Goal: Task Accomplishment & Management: Manage account settings

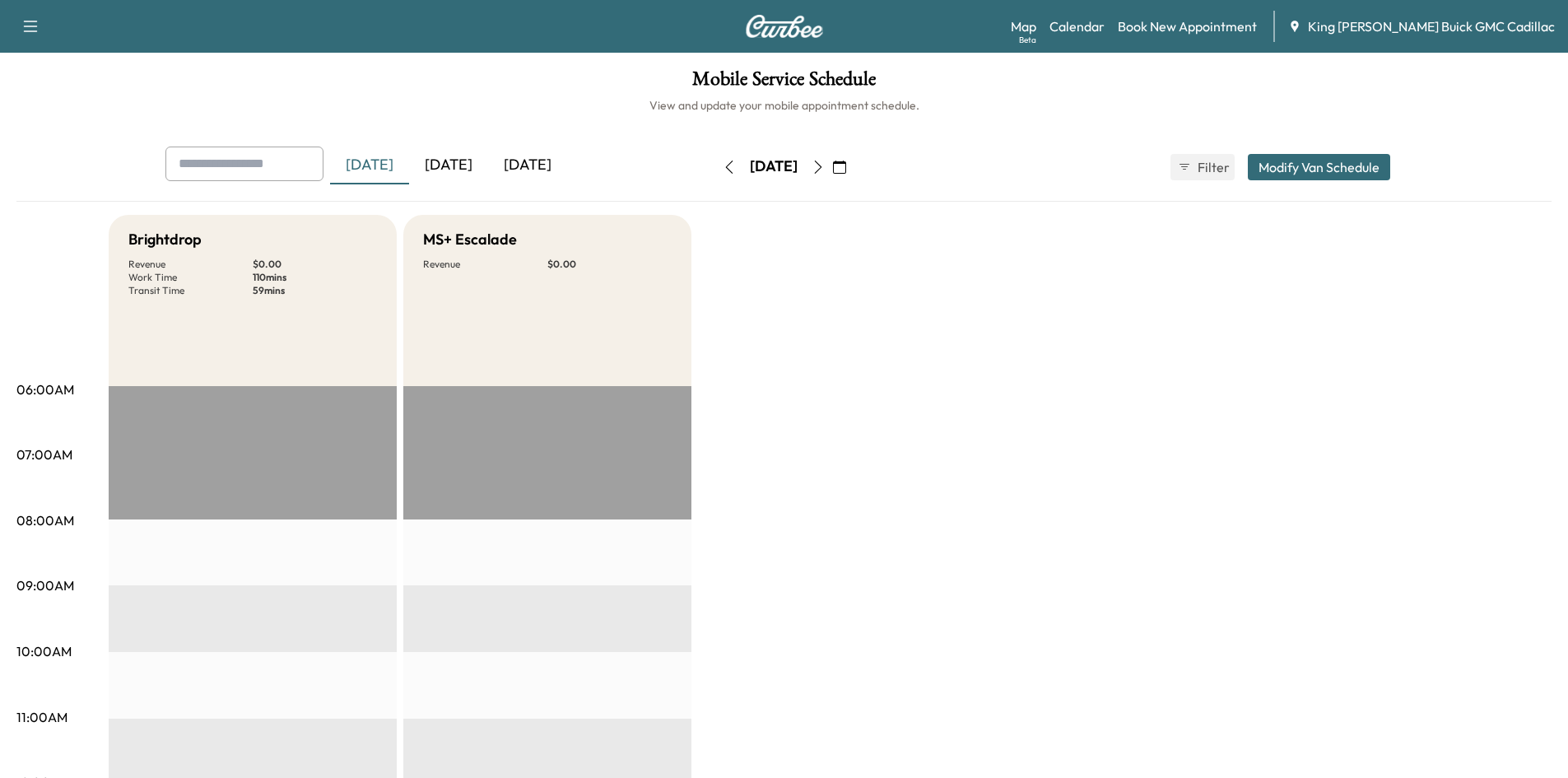
click at [825, 165] on icon "button" at bounding box center [817, 167] width 13 height 13
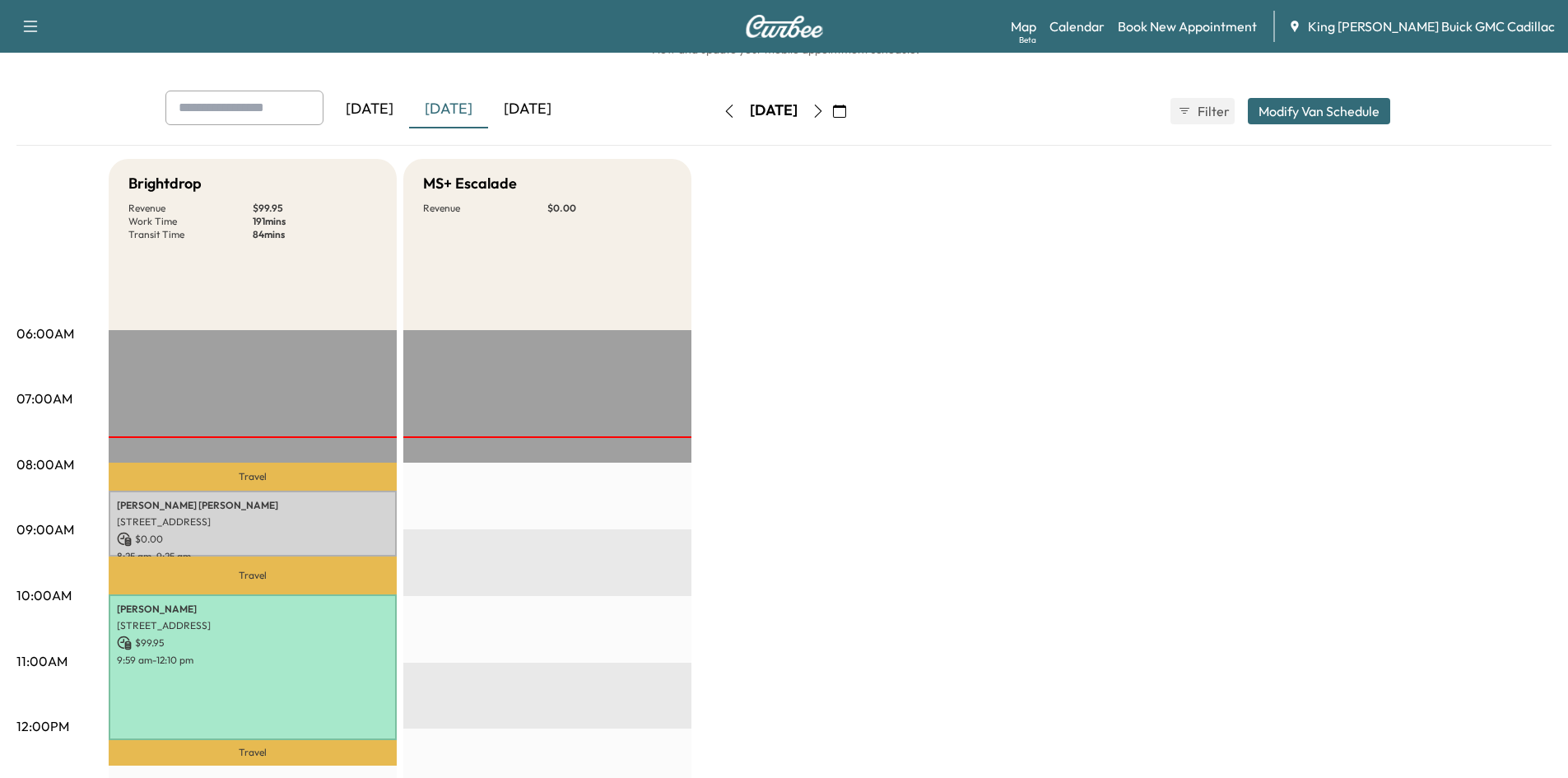
scroll to position [165, 0]
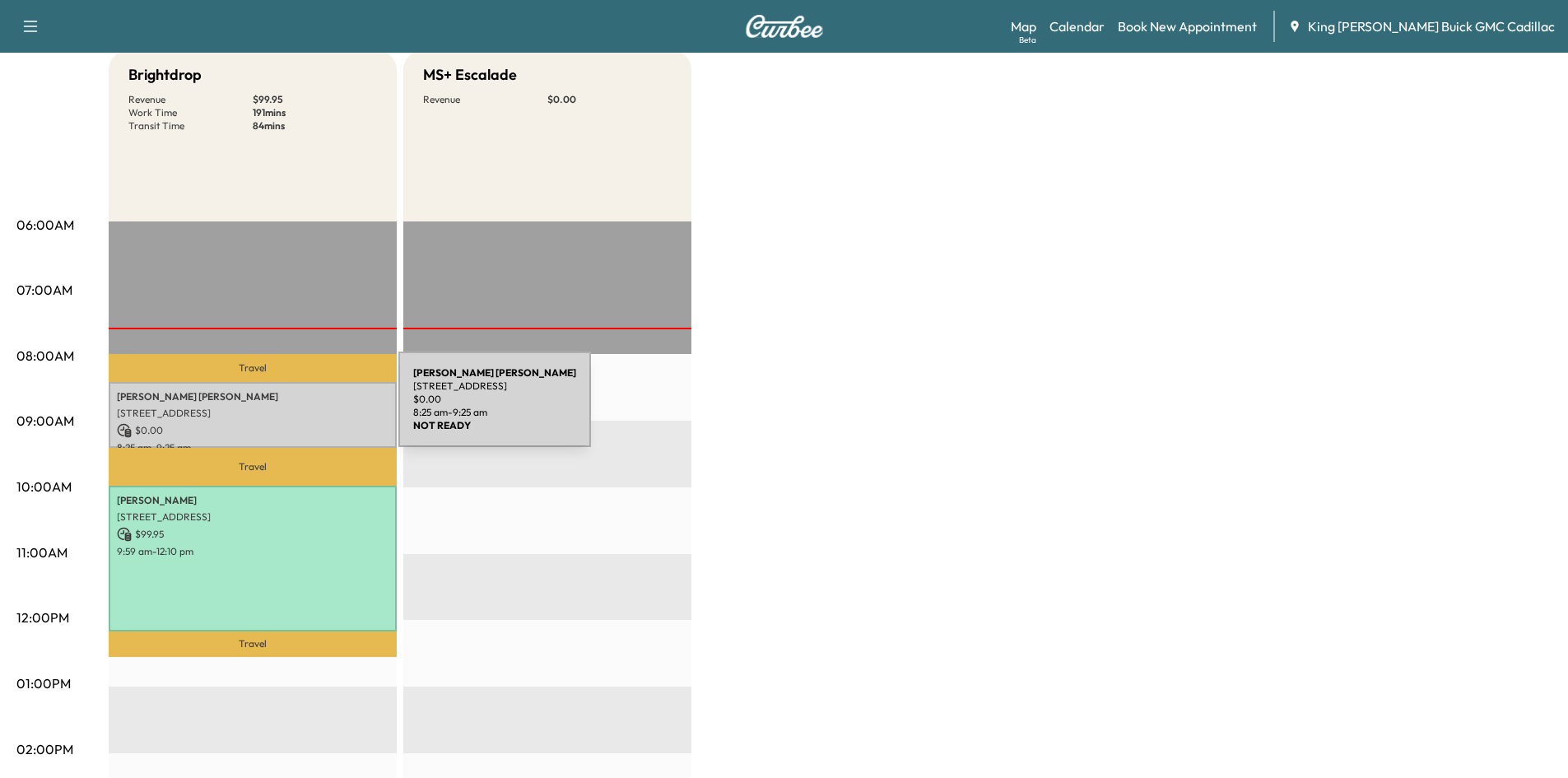
click at [275, 409] on p "[STREET_ADDRESS]" at bounding box center [252, 412] width 271 height 13
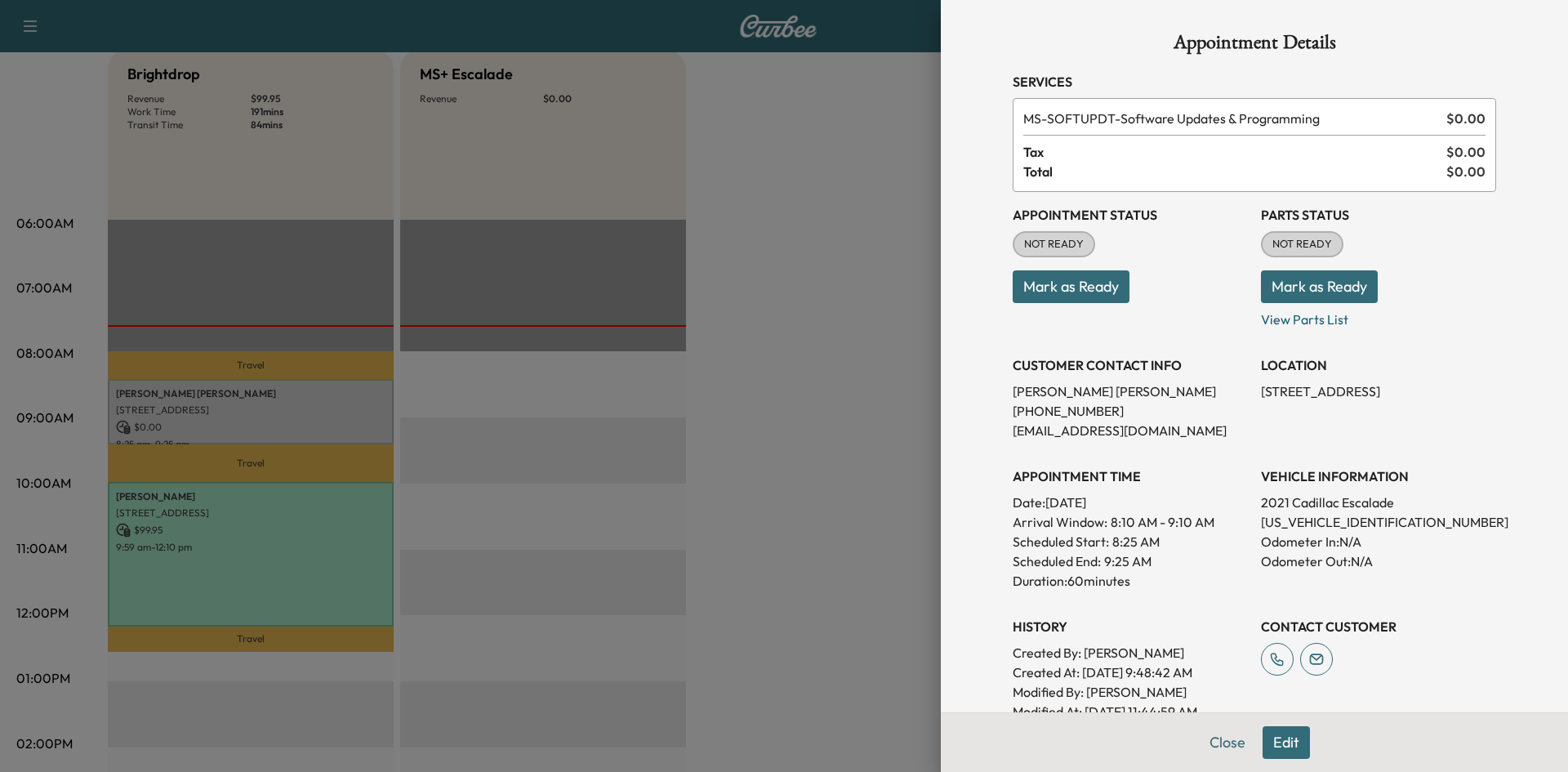
click at [833, 452] on div at bounding box center [784, 386] width 1568 height 772
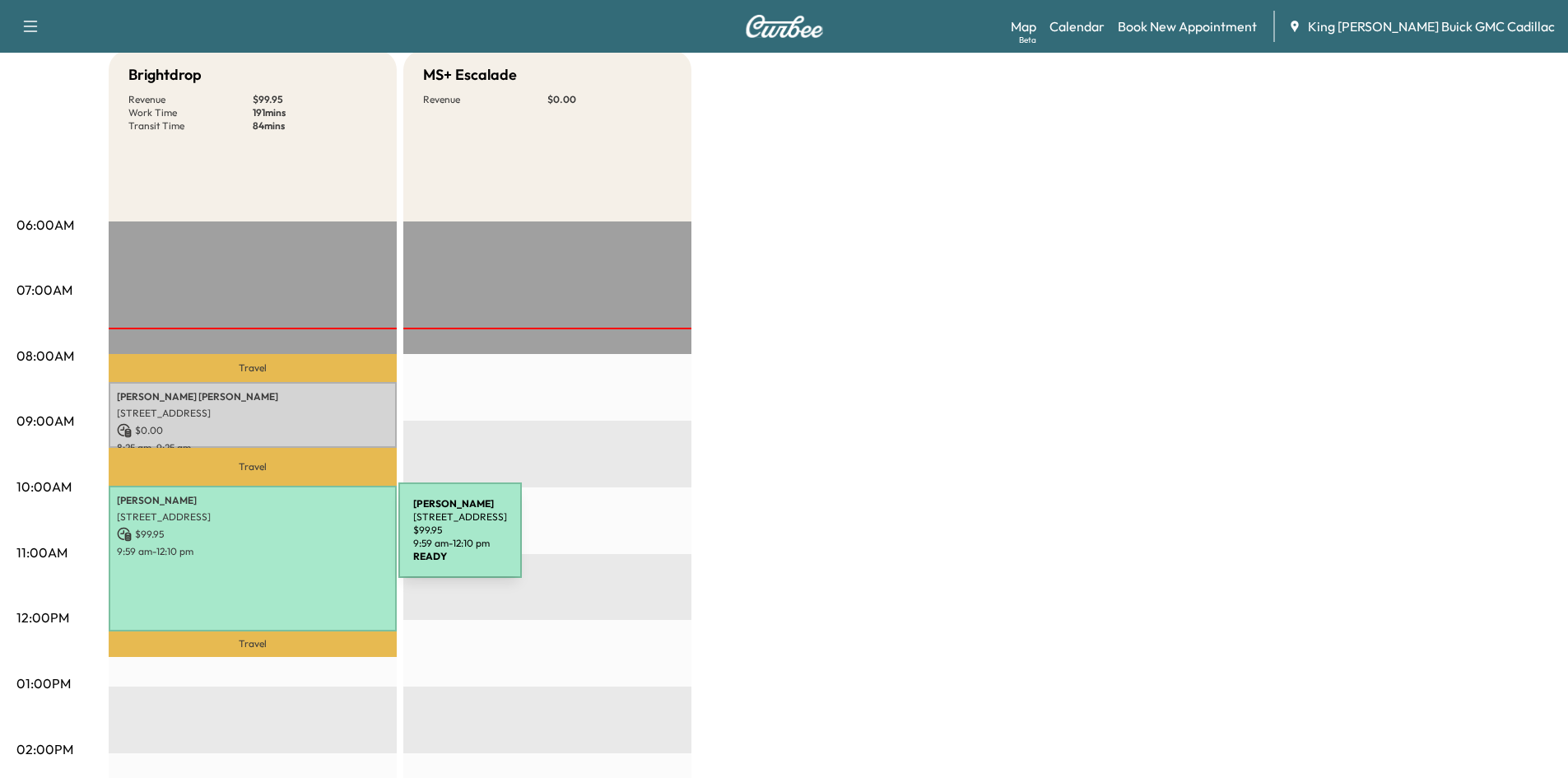
click at [275, 540] on div "ZAGLIN 21 White Pine Ln, Setauket- East Setauket, NY 11733, USA $ 99.95 9:59 am…" at bounding box center [253, 558] width 288 height 145
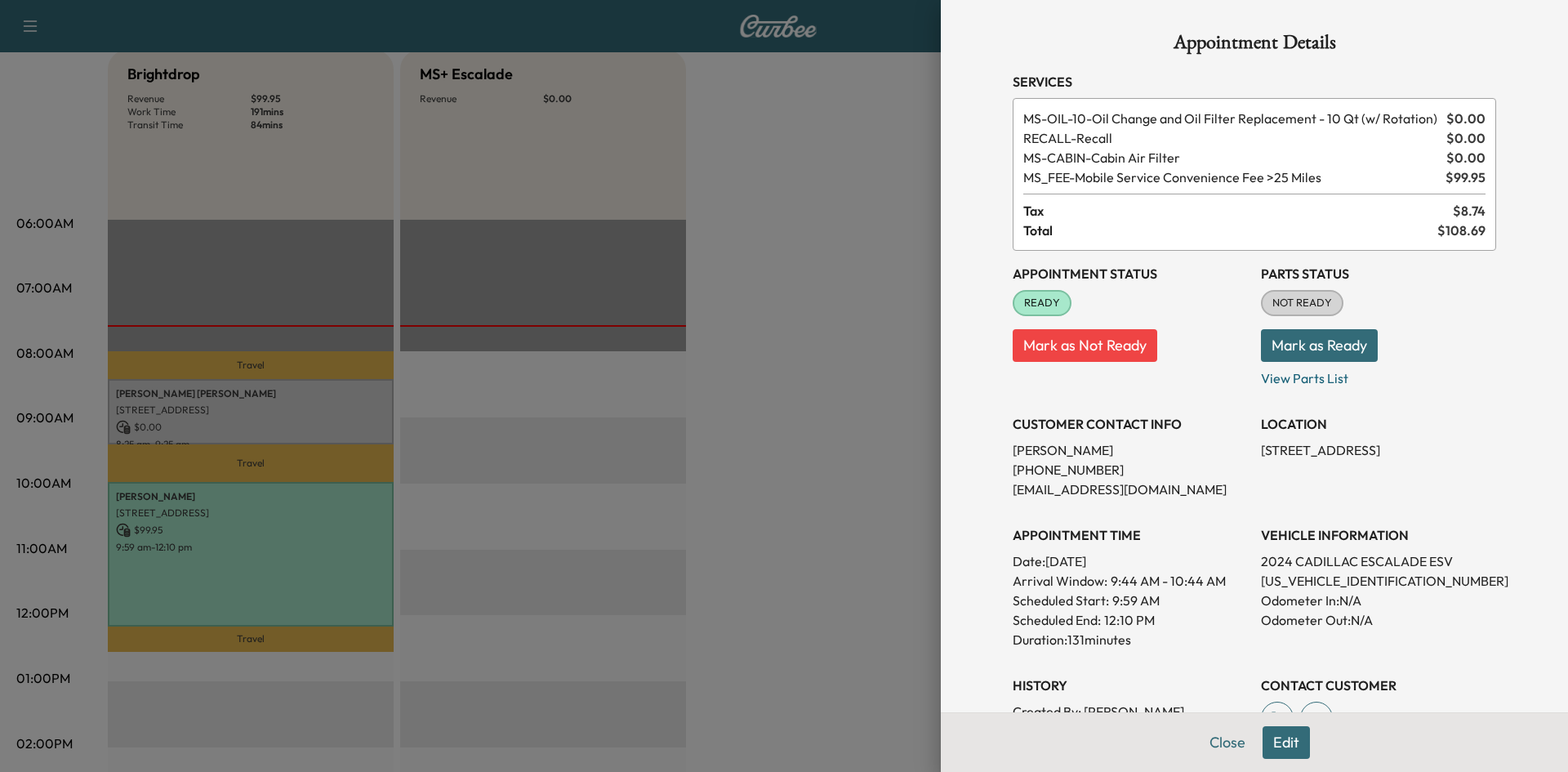
click at [762, 426] on div at bounding box center [784, 386] width 1568 height 772
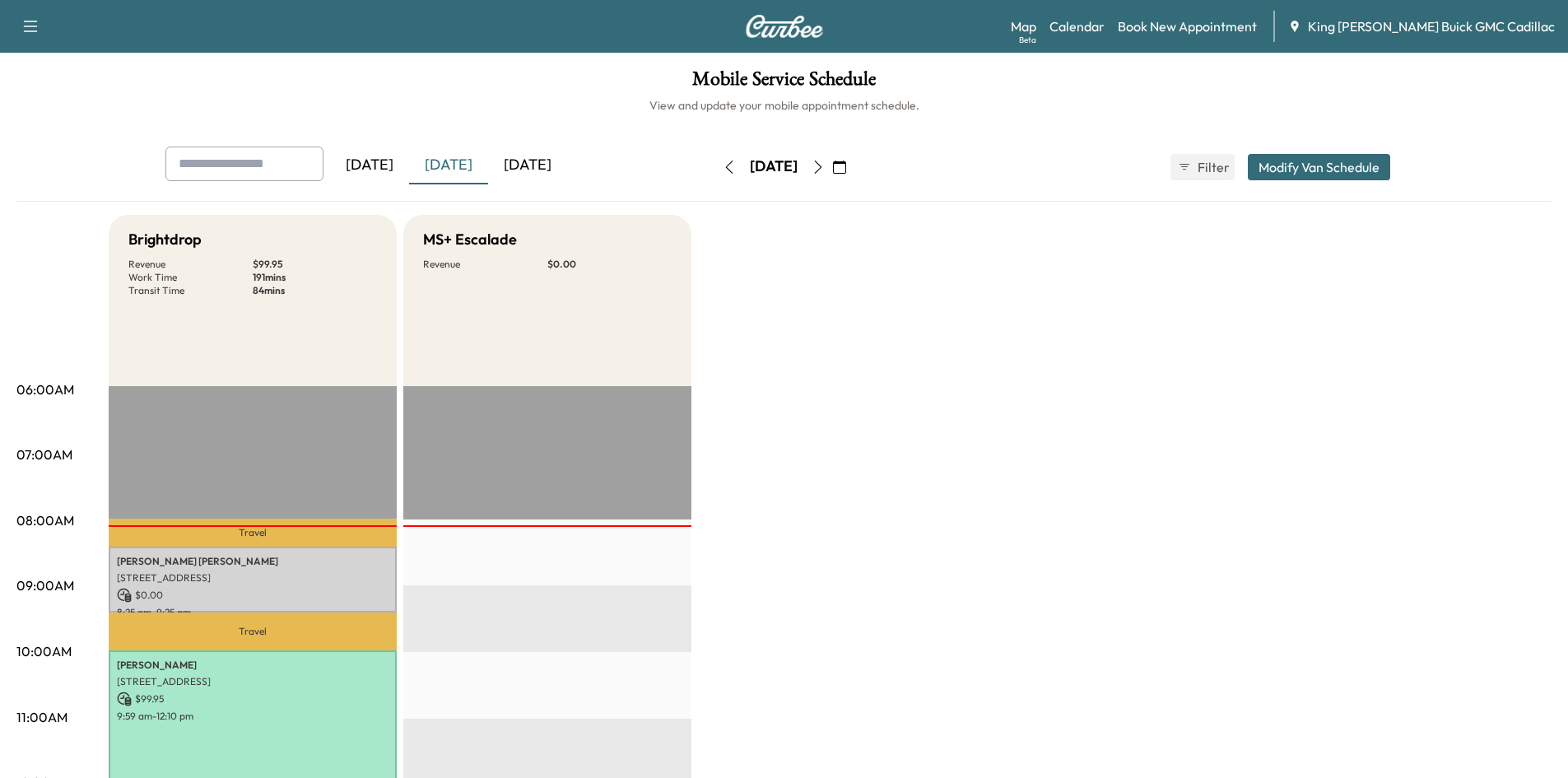
click at [825, 170] on icon "button" at bounding box center [817, 167] width 13 height 13
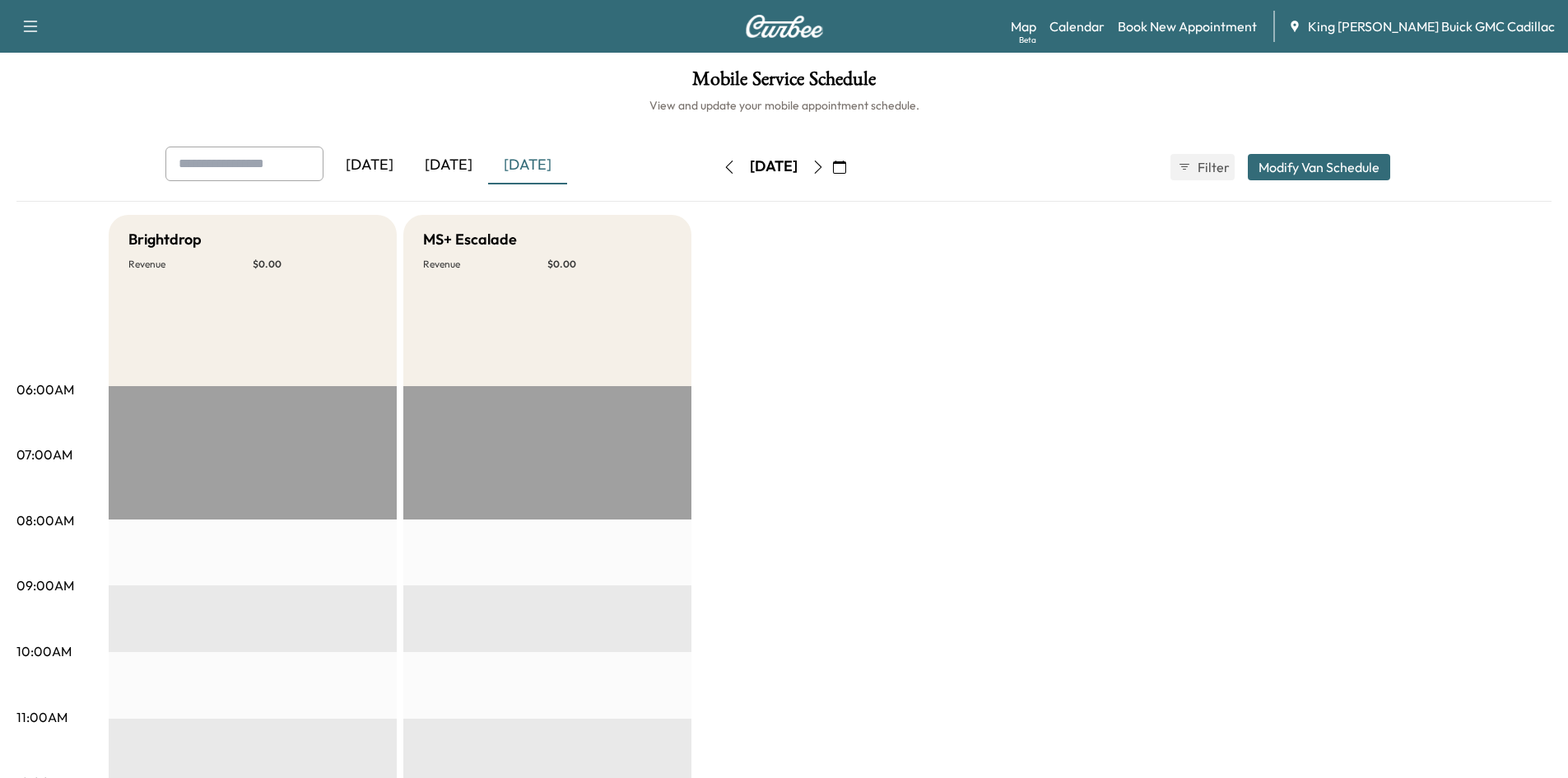
click at [825, 169] on icon "button" at bounding box center [817, 167] width 13 height 13
click at [825, 172] on icon "button" at bounding box center [817, 167] width 13 height 13
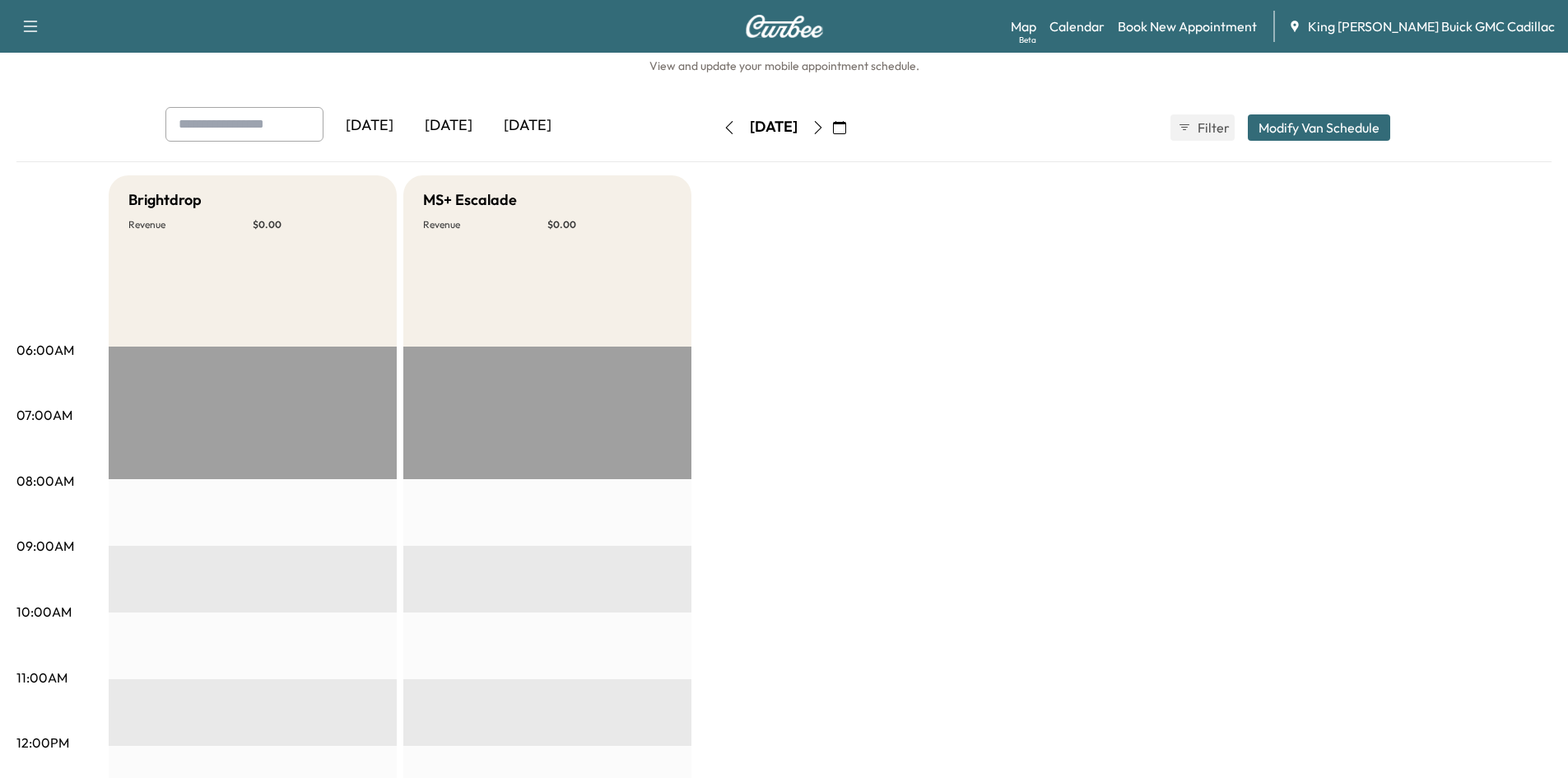
scroll to position [30, 0]
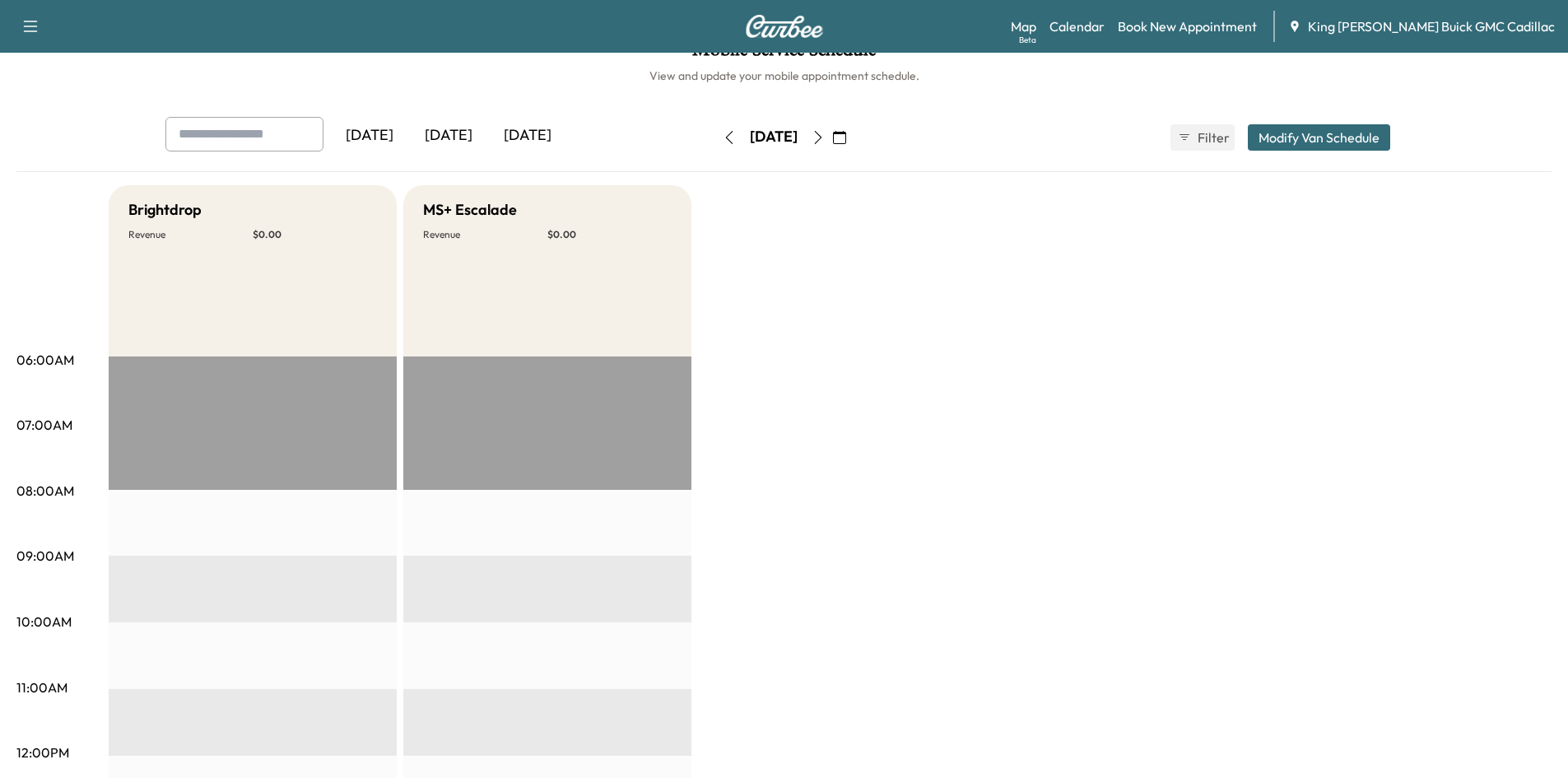
click at [723, 137] on icon "button" at bounding box center [729, 137] width 13 height 13
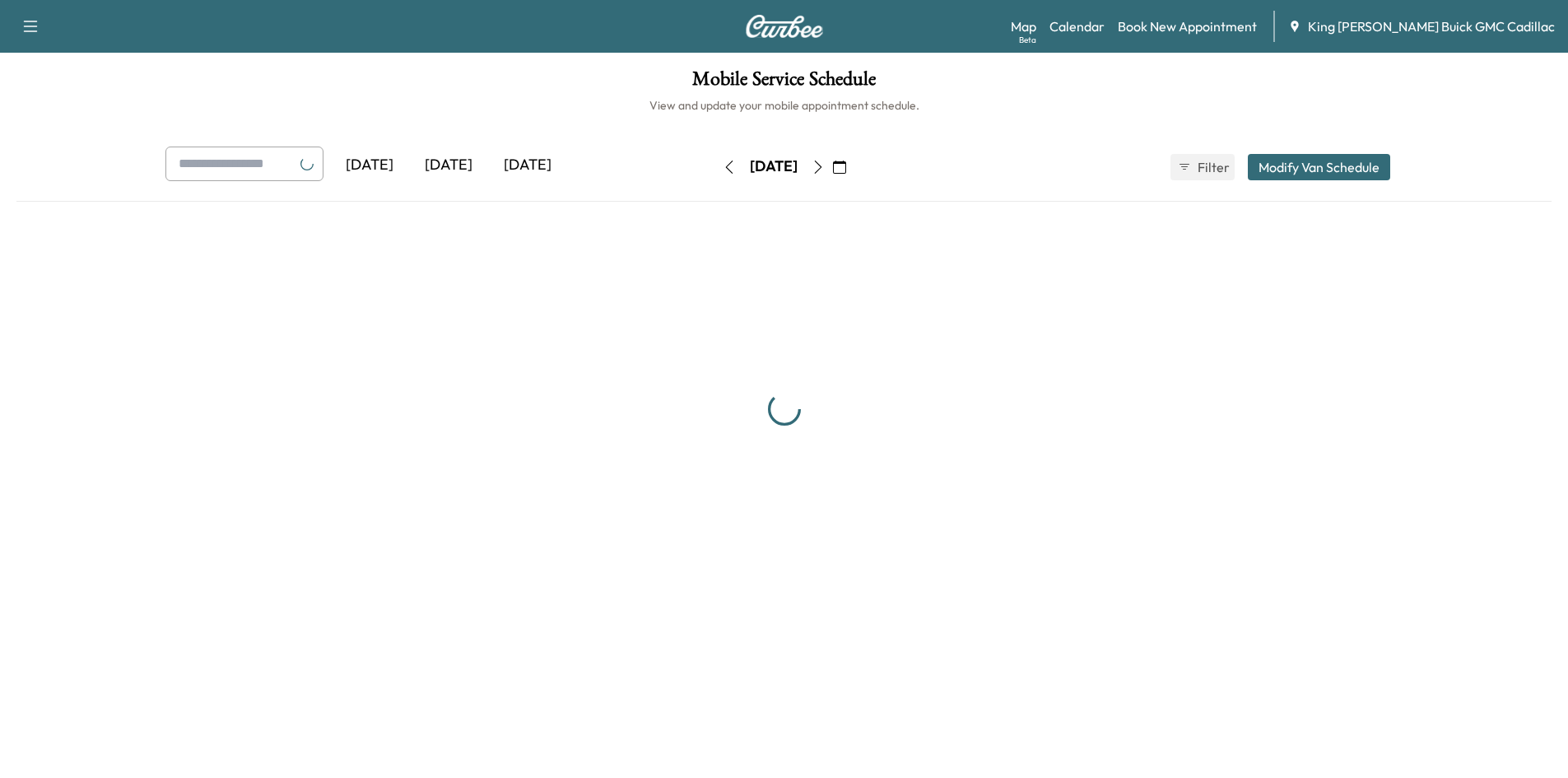
click at [694, 138] on div "Mobile Service Schedule View and update your mobile appointment schedule. Yeste…" at bounding box center [784, 336] width 1568 height 567
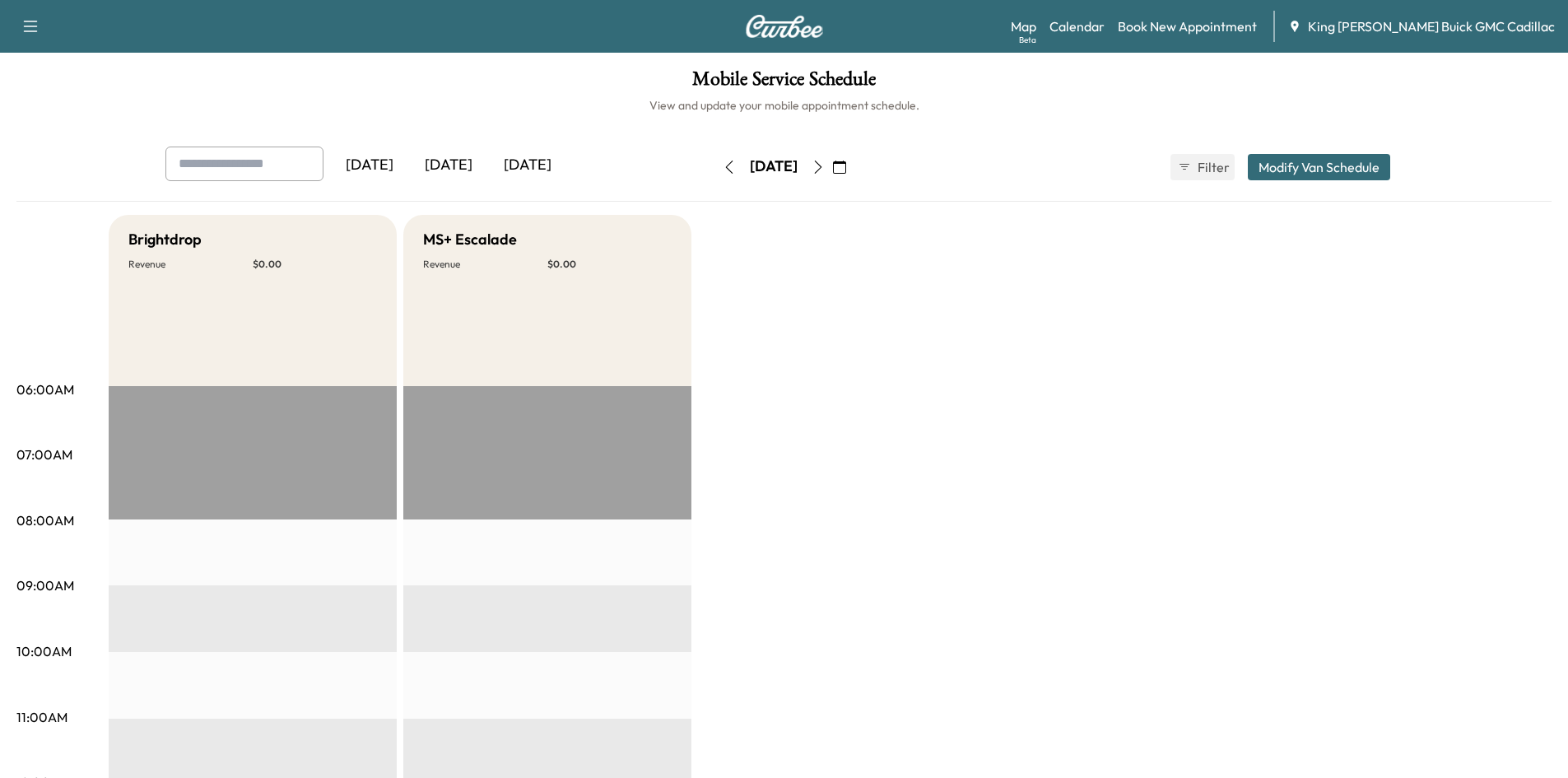
click at [723, 164] on icon "button" at bounding box center [729, 167] width 13 height 13
click at [723, 168] on icon "button" at bounding box center [729, 167] width 13 height 13
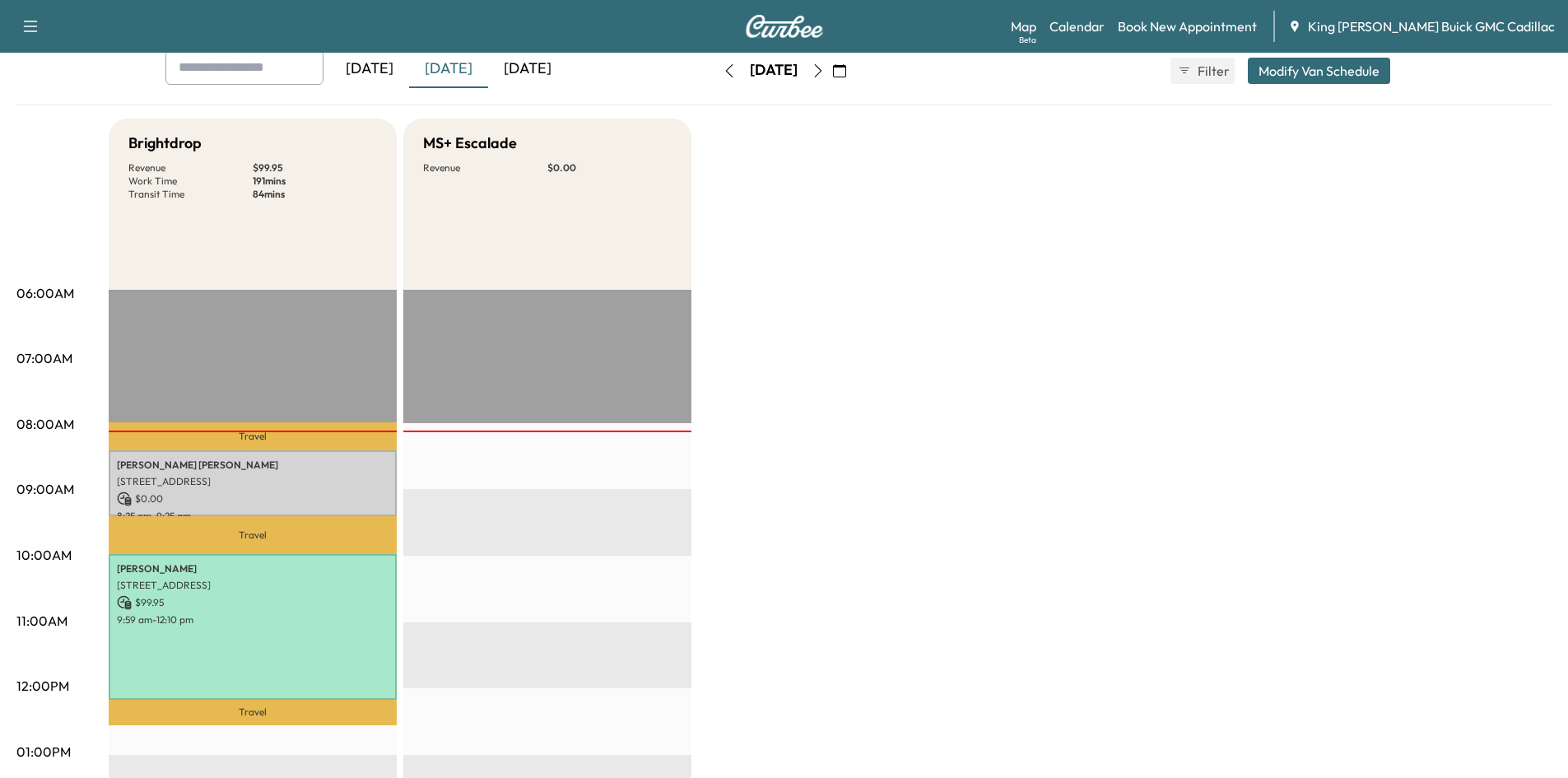
scroll to position [329, 0]
